Goal: Information Seeking & Learning: Learn about a topic

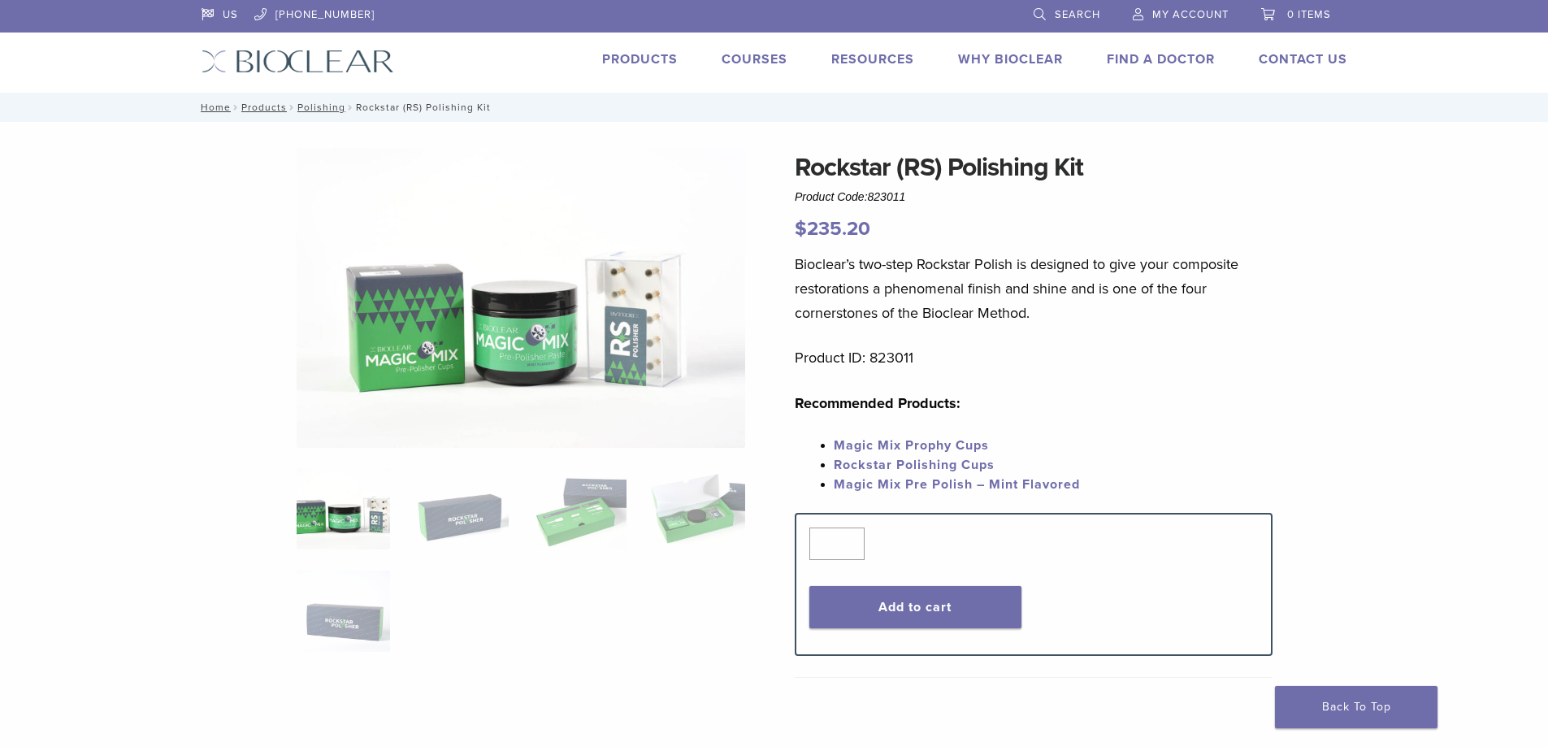
click at [900, 481] on link "Magic Mix Pre Polish – Mint Flavored" at bounding box center [956, 484] width 246 height 16
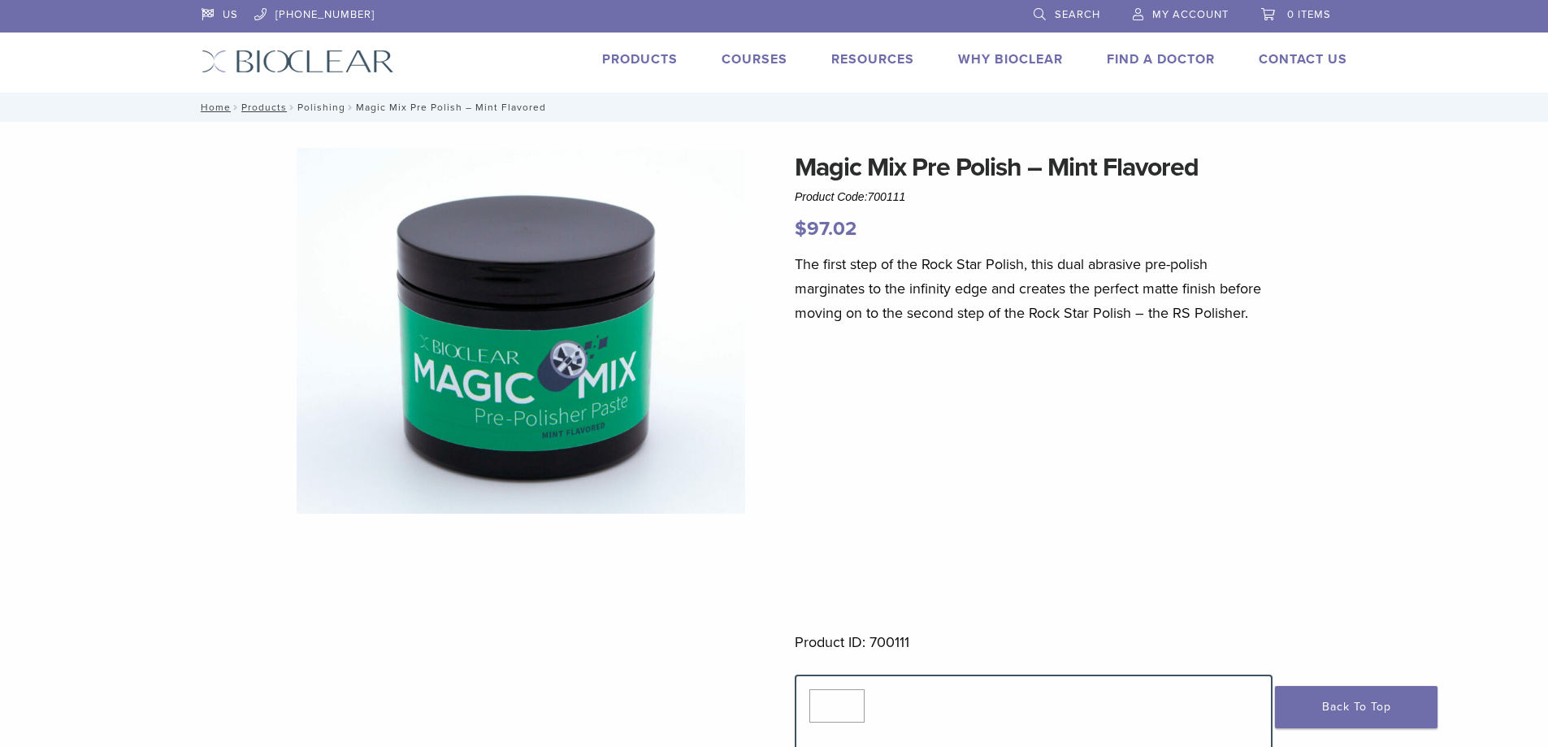
click at [306, 106] on link "Polishing" at bounding box center [321, 107] width 48 height 11
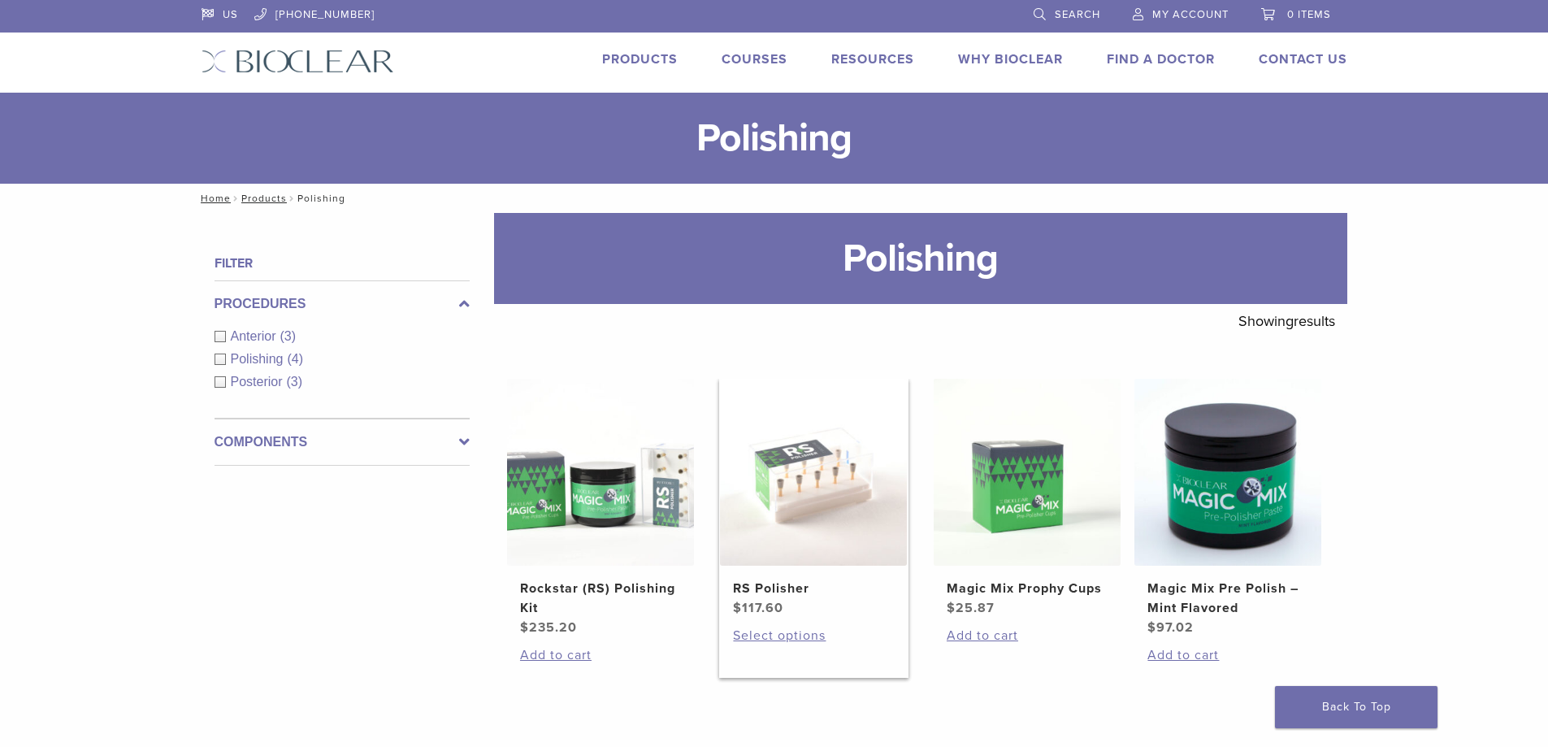
click at [772, 587] on h2 "RS Polisher" at bounding box center [813, 587] width 161 height 19
